Goal: Check status: Check status

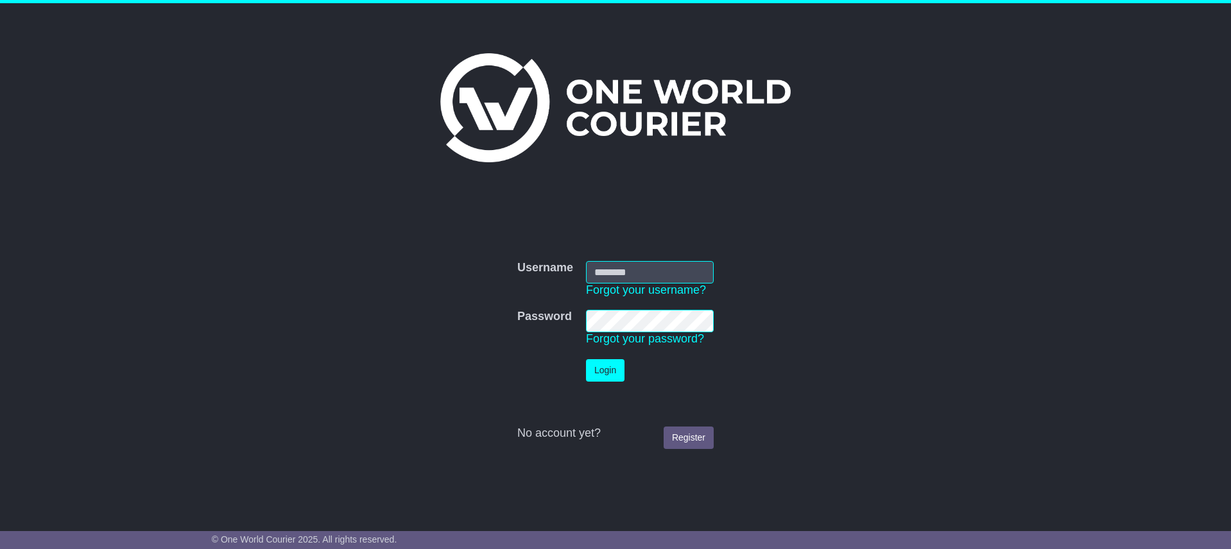
type input "**********"
click at [609, 376] on button "Login" at bounding box center [605, 370] width 39 height 22
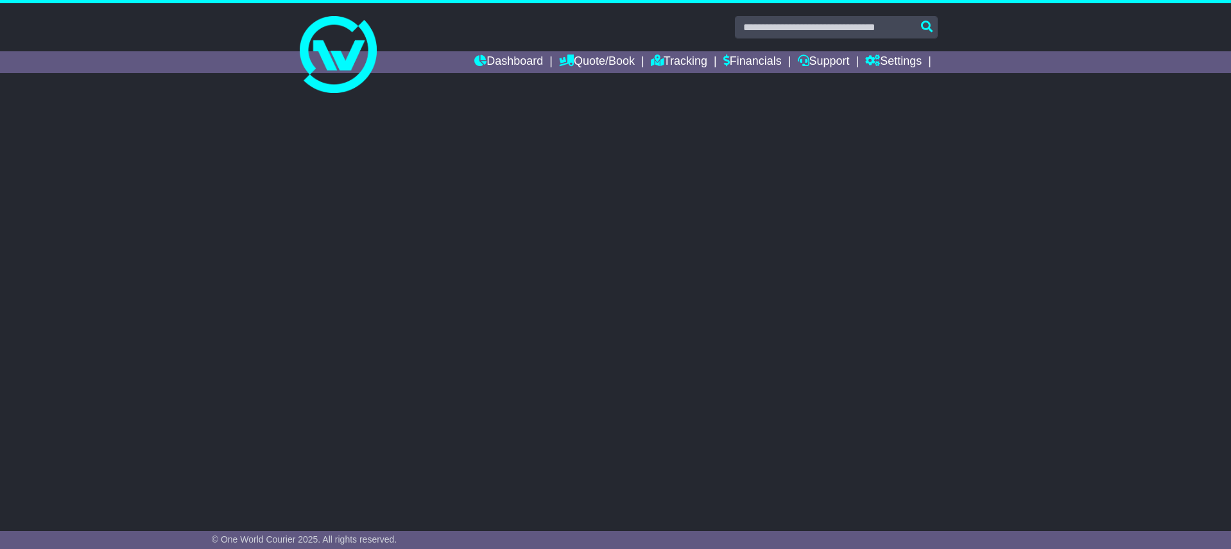
select select "**"
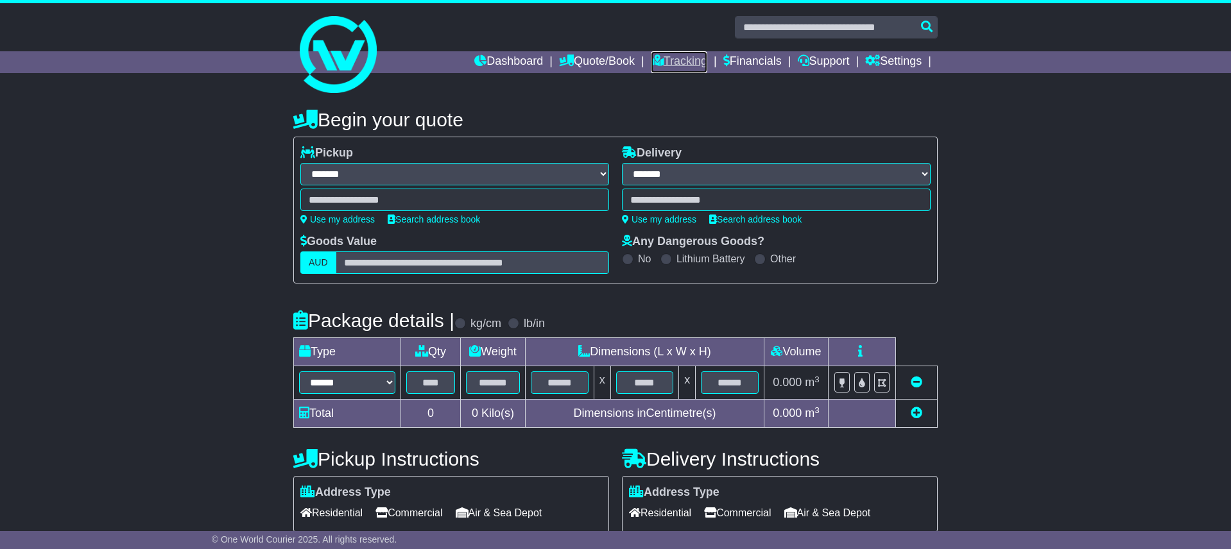
click at [673, 65] on link "Tracking" at bounding box center [679, 62] width 56 height 22
